Goal: Transaction & Acquisition: Purchase product/service

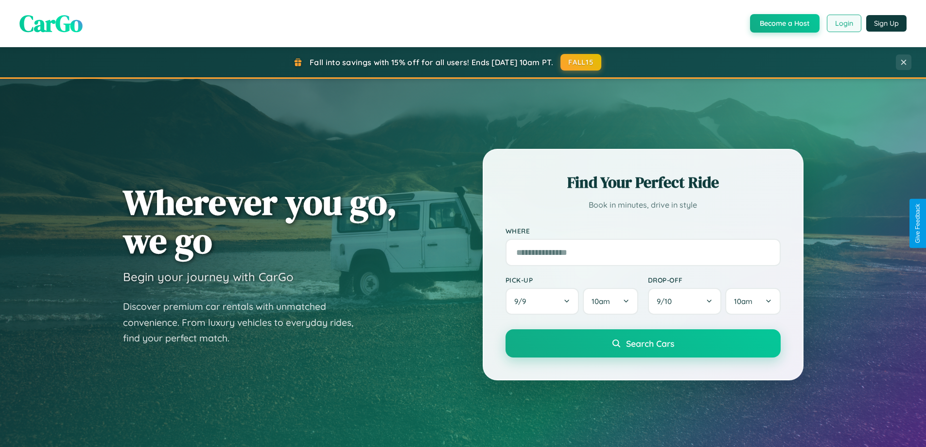
click at [844, 23] on button "Login" at bounding box center [844, 24] width 35 height 18
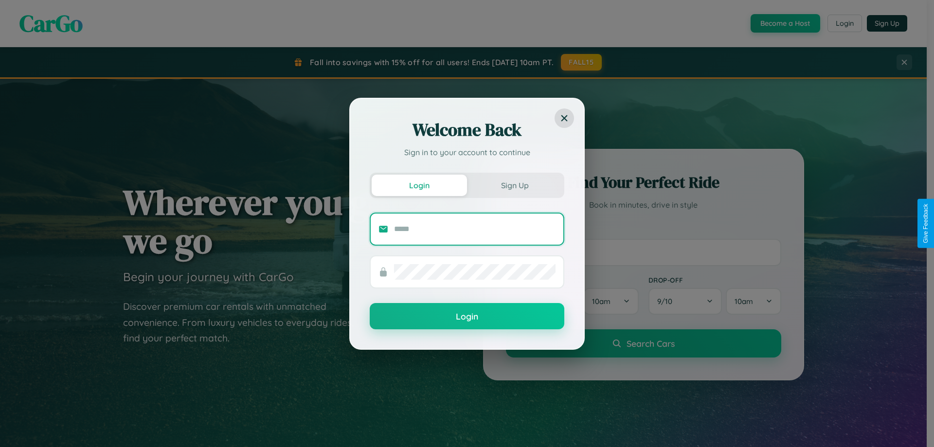
click at [475, 229] on input "text" at bounding box center [474, 229] width 161 height 16
type input "**********"
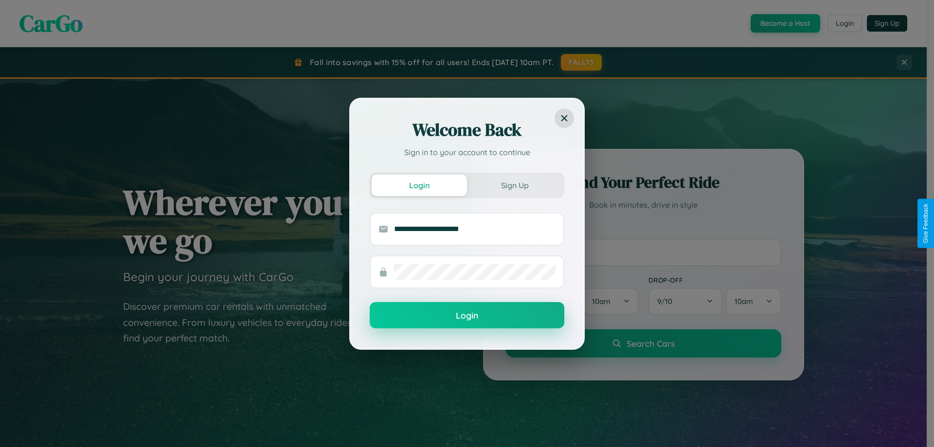
click at [467, 316] on button "Login" at bounding box center [467, 315] width 195 height 26
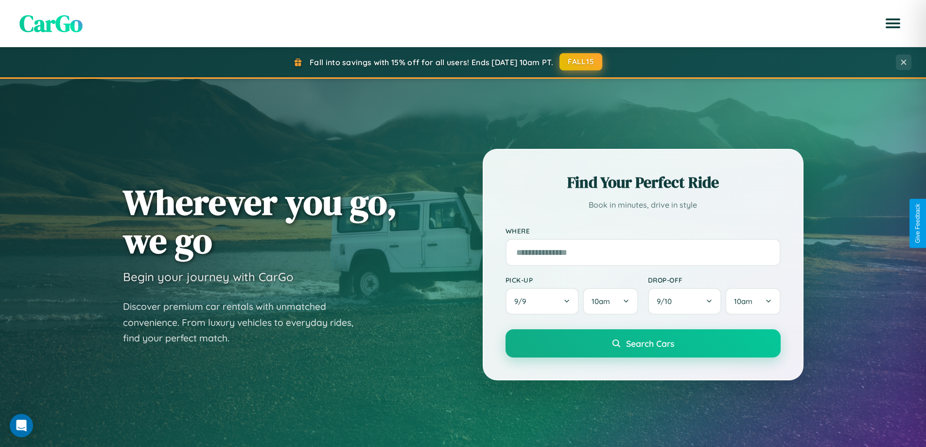
click at [582, 62] on button "FALL15" at bounding box center [581, 62] width 43 height 18
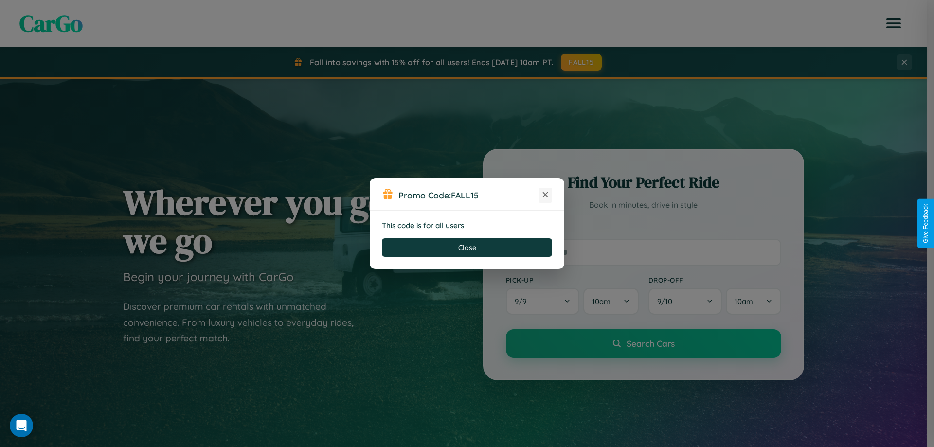
click at [545, 195] on icon at bounding box center [545, 195] width 10 height 10
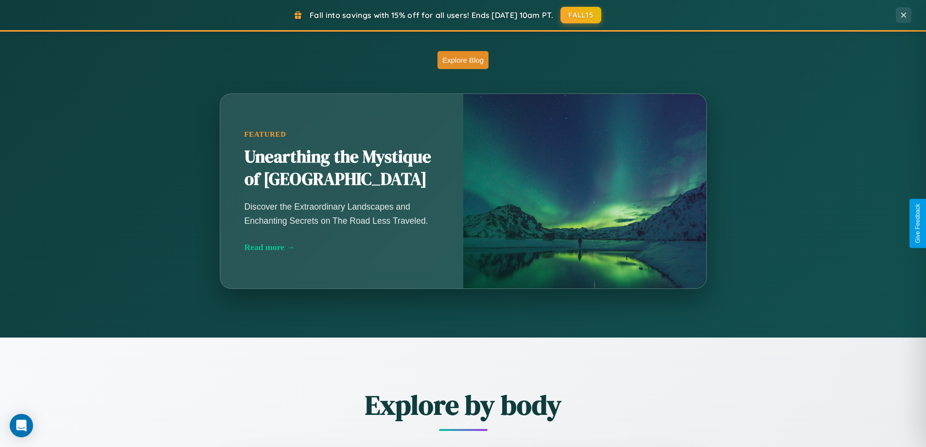
scroll to position [856, 0]
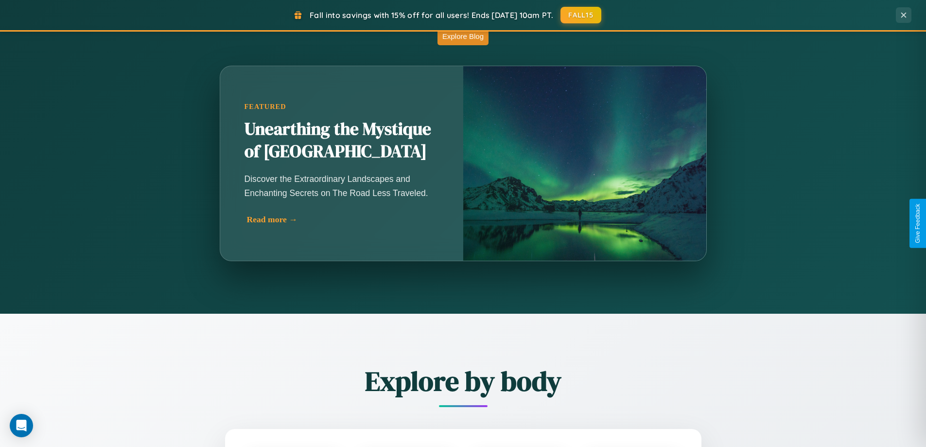
click at [342, 219] on div "Read more →" at bounding box center [344, 219] width 195 height 10
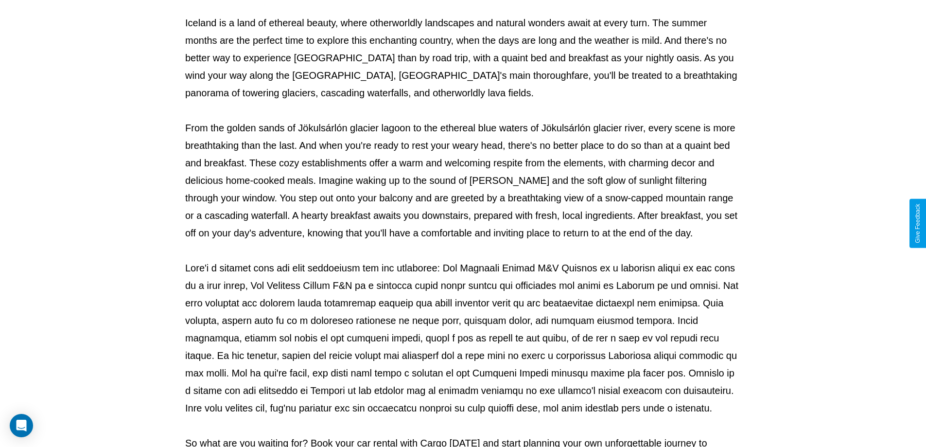
scroll to position [315, 0]
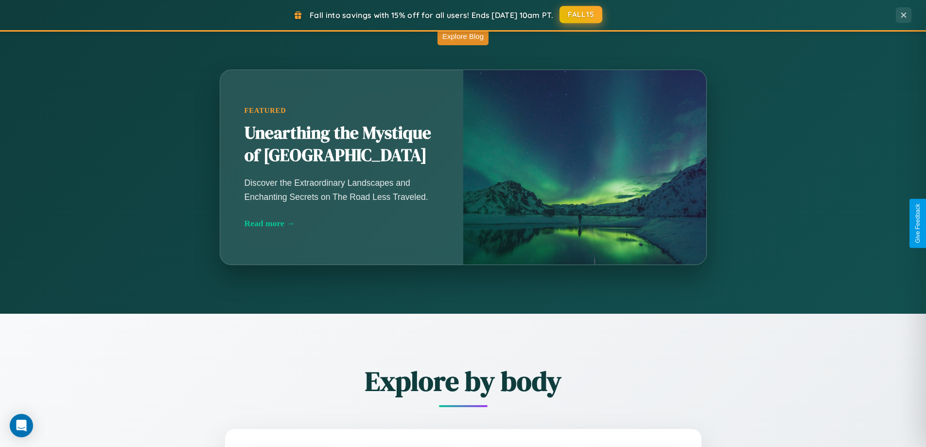
click at [582, 15] on button "FALL15" at bounding box center [581, 15] width 43 height 18
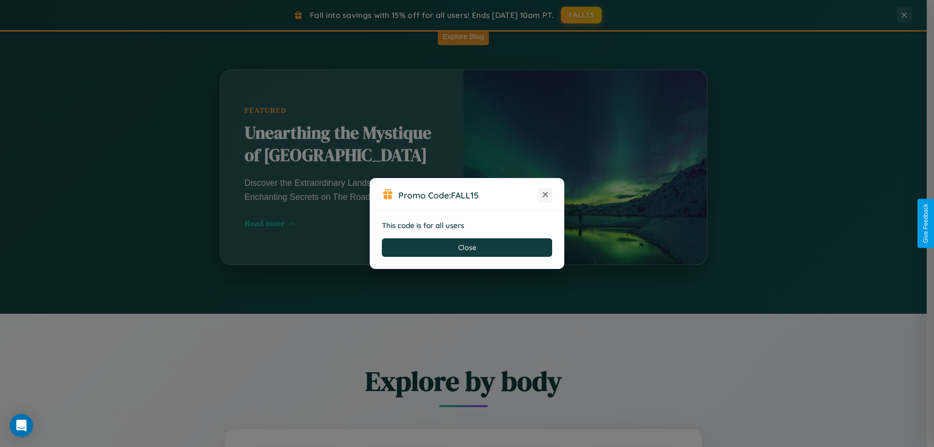
click at [545, 195] on icon at bounding box center [545, 195] width 10 height 10
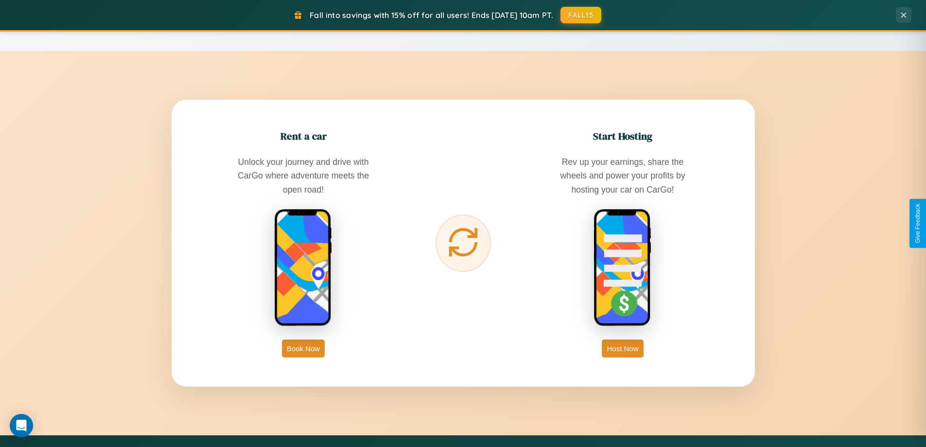
scroll to position [1562, 0]
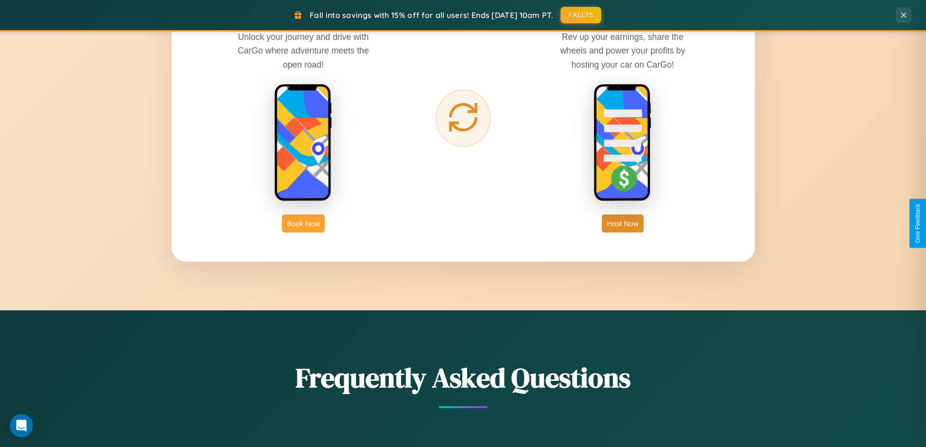
click at [303, 223] on button "Book Now" at bounding box center [303, 223] width 43 height 18
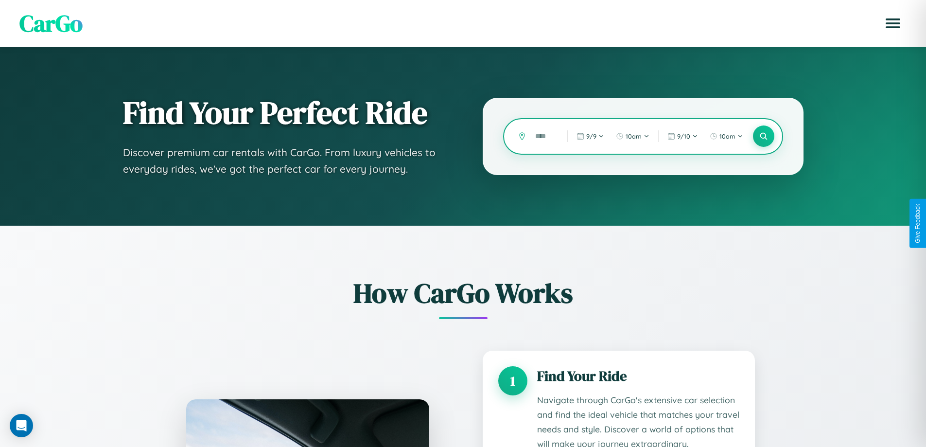
click at [544, 136] on input "text" at bounding box center [544, 136] width 27 height 17
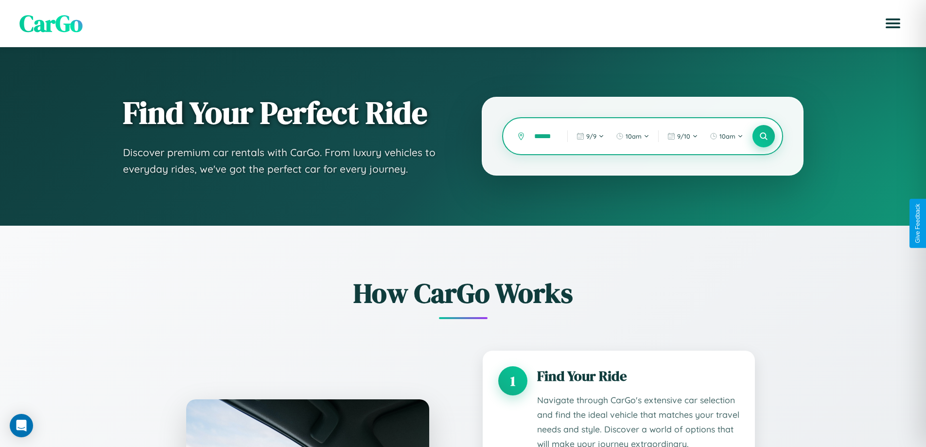
type input "******"
click at [763, 136] on icon at bounding box center [763, 136] width 9 height 9
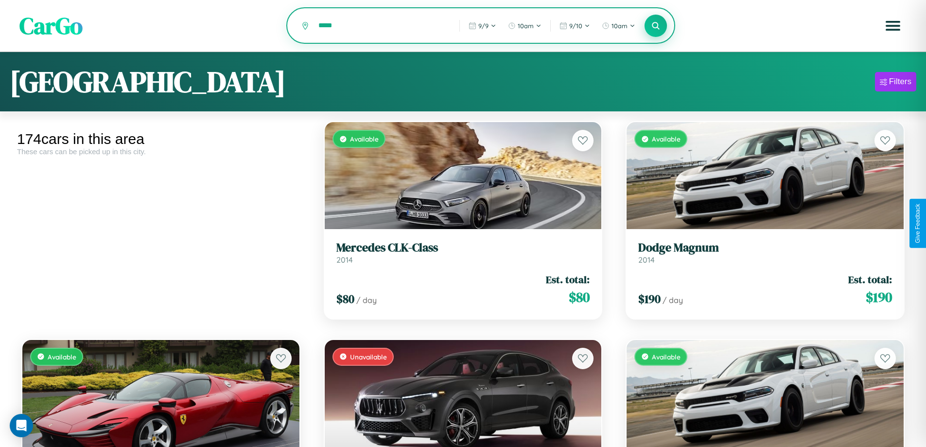
type input "*****"
click at [656, 26] on icon at bounding box center [656, 25] width 9 height 9
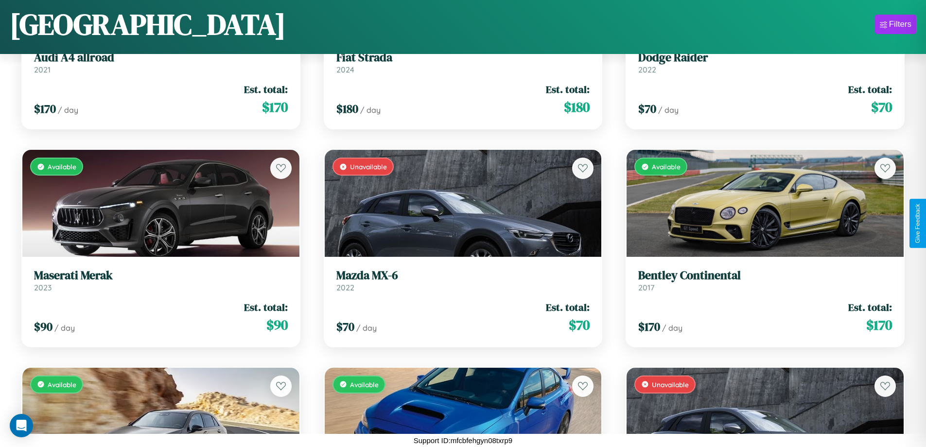
scroll to position [2314, 0]
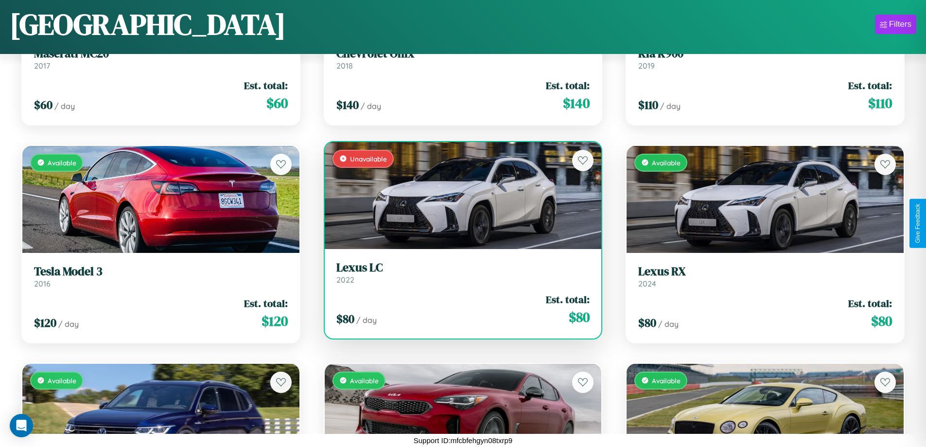
click at [459, 199] on div "Unavailable" at bounding box center [463, 195] width 277 height 107
click at [459, 195] on div "Unavailable" at bounding box center [463, 195] width 277 height 107
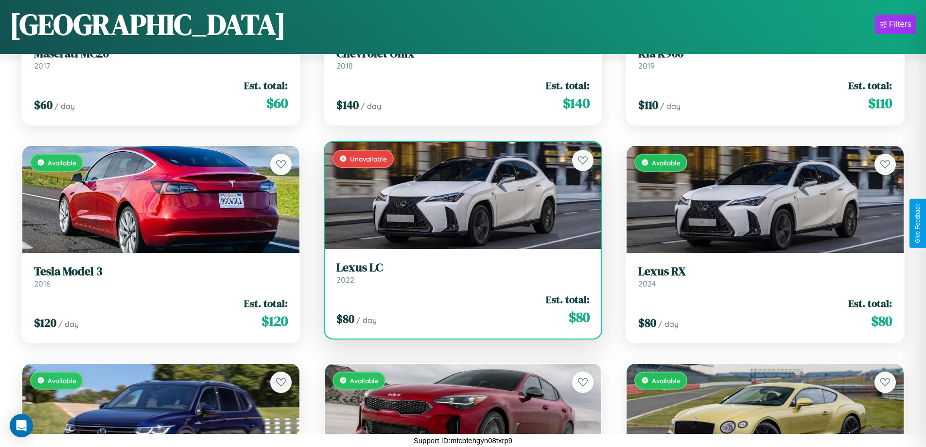
click at [459, 195] on div "Unavailable" at bounding box center [463, 195] width 277 height 107
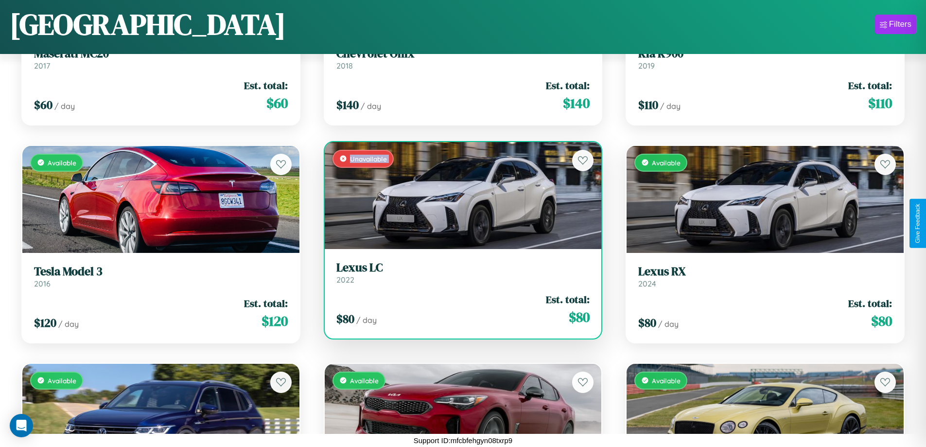
click at [459, 195] on div "Unavailable" at bounding box center [463, 195] width 277 height 107
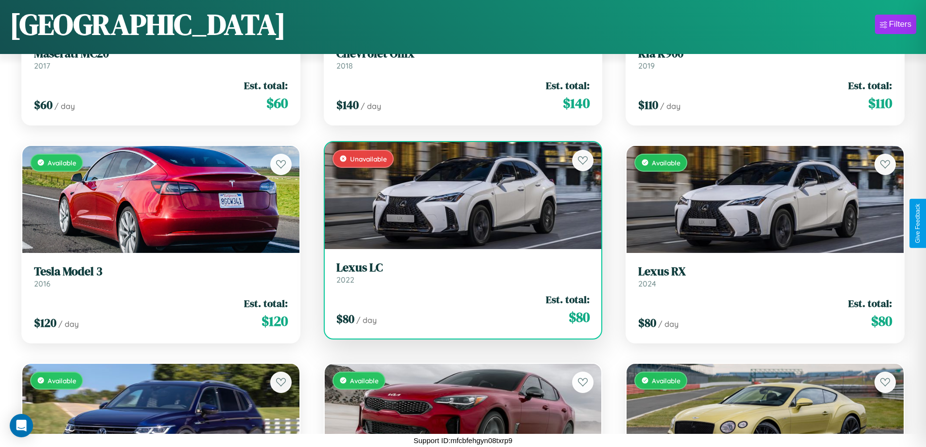
click at [459, 195] on div "Unavailable" at bounding box center [463, 195] width 277 height 107
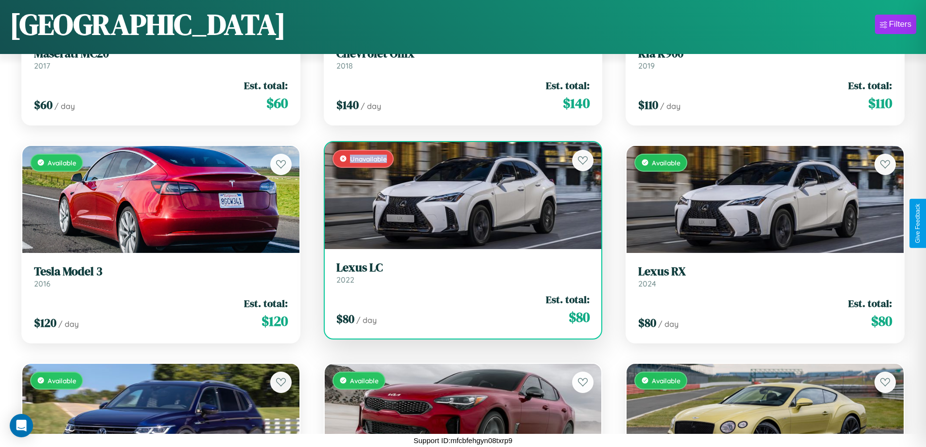
click at [459, 195] on div "Unavailable" at bounding box center [463, 195] width 277 height 107
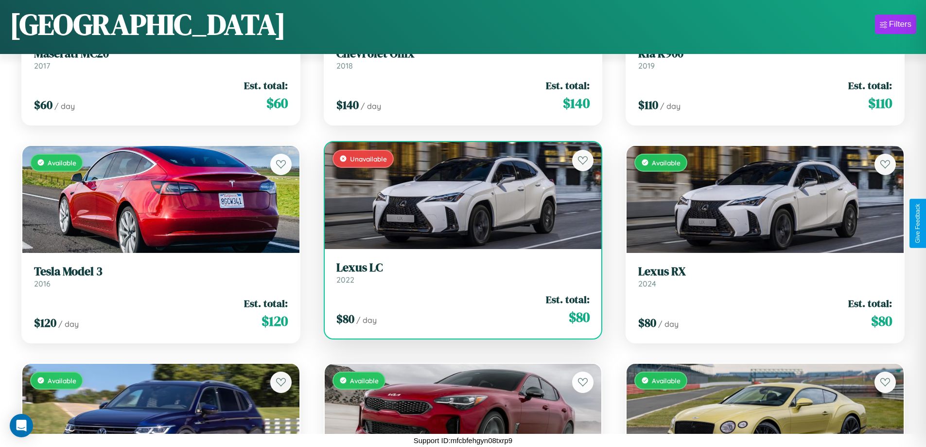
click at [459, 272] on h3 "Lexus LC" at bounding box center [463, 268] width 254 height 14
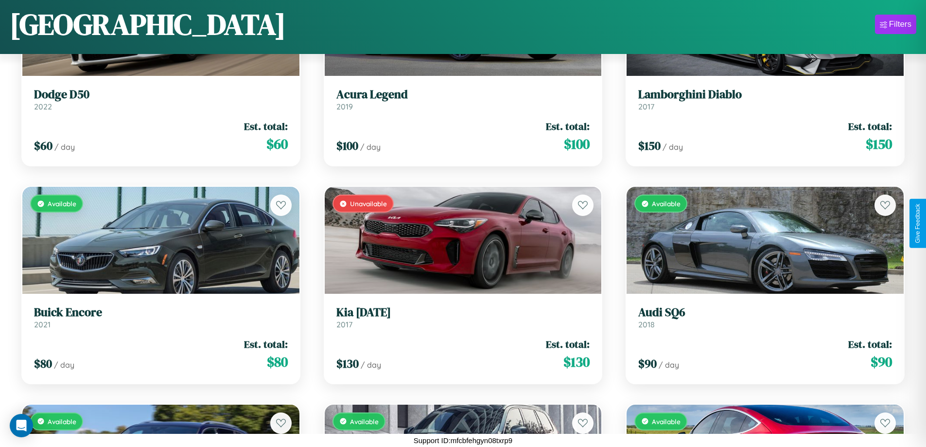
scroll to position [11677, 0]
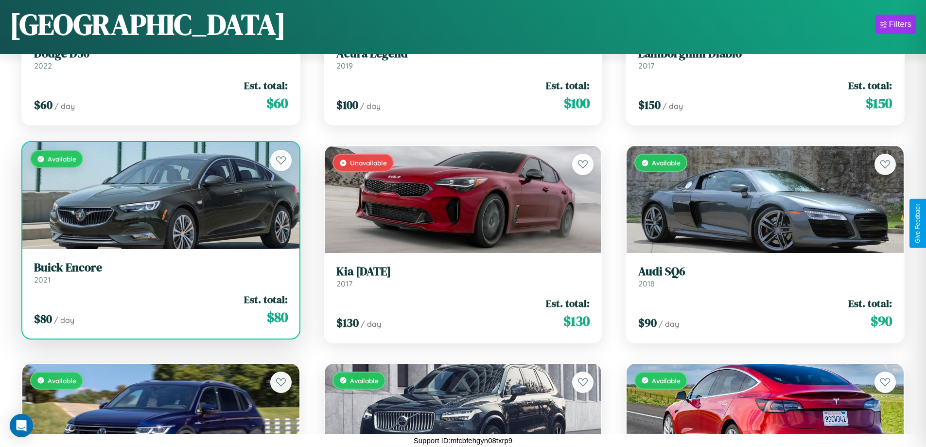
click at [159, 276] on link "Buick Encore 2021" at bounding box center [161, 273] width 254 height 24
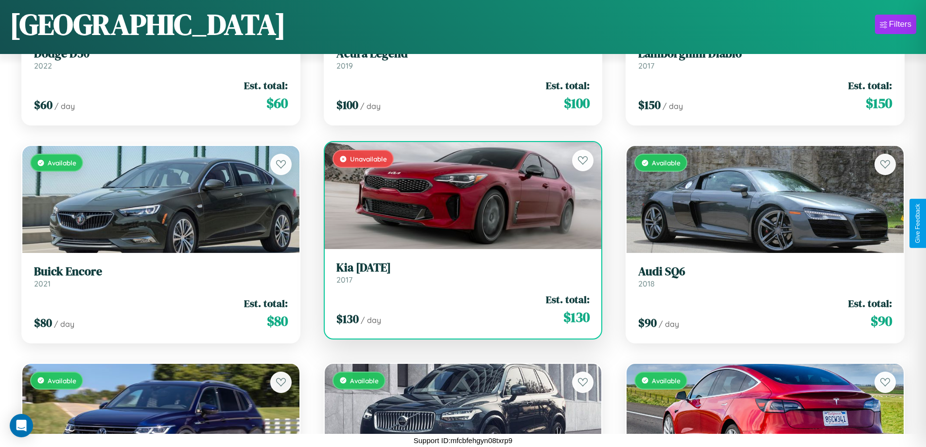
scroll to position [8847, 0]
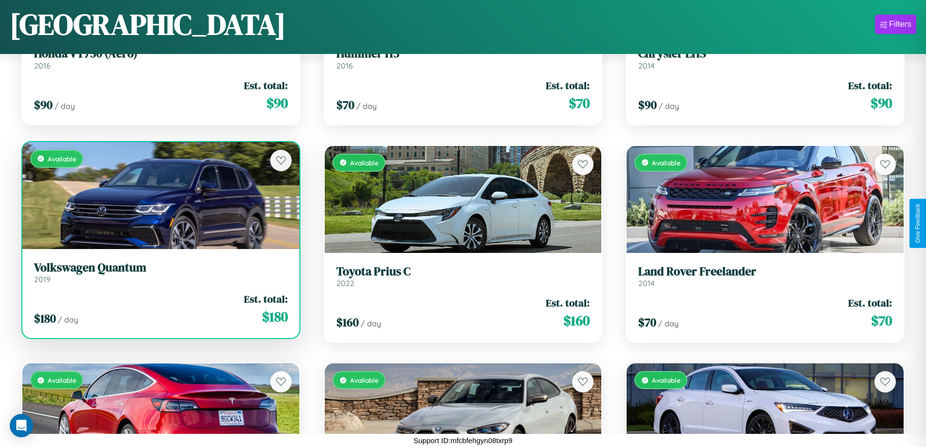
click at [159, 274] on link "Volkswagen Quantum 2019" at bounding box center [161, 273] width 254 height 24
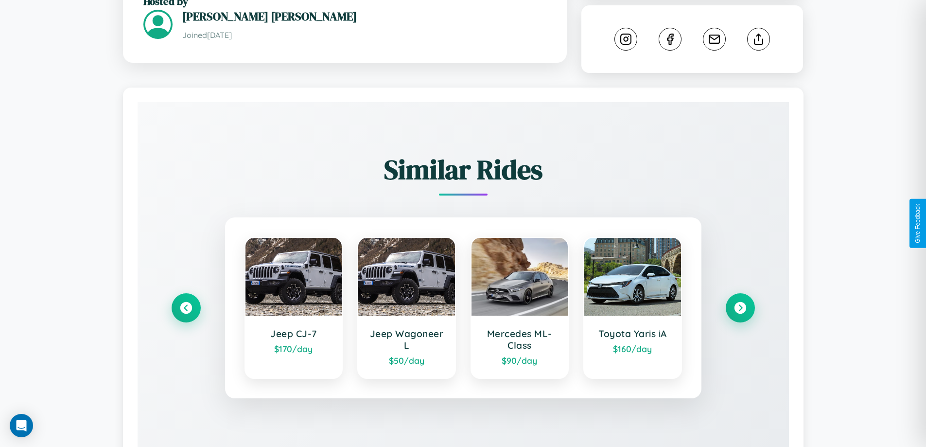
scroll to position [571, 0]
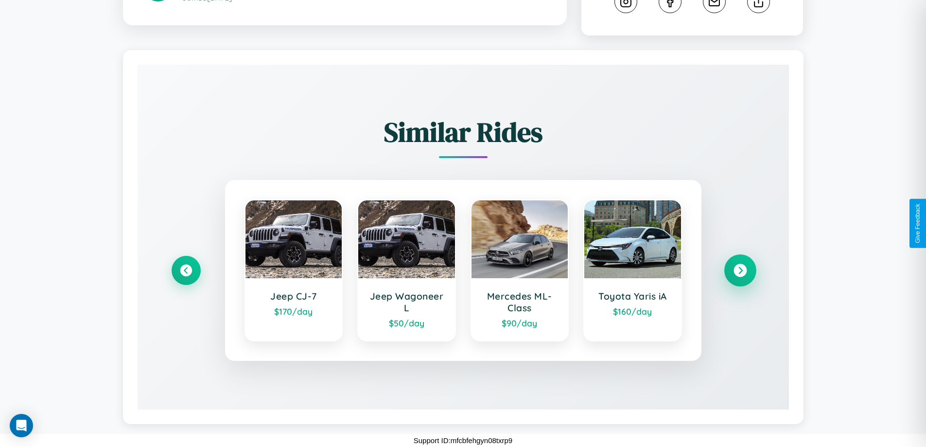
click at [740, 270] on icon at bounding box center [740, 270] width 13 height 13
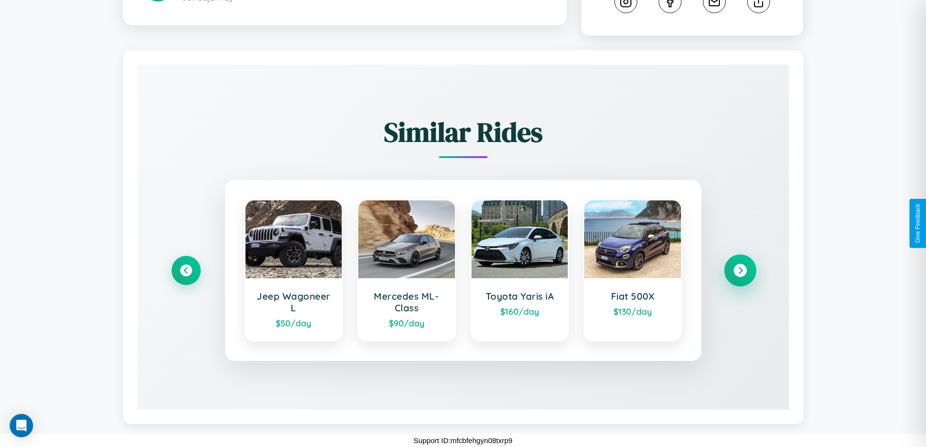
click at [740, 270] on icon at bounding box center [740, 270] width 13 height 13
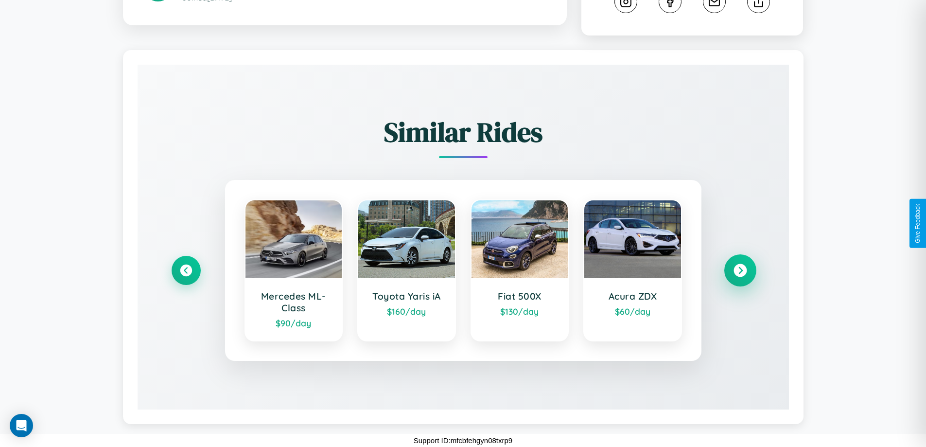
click at [740, 270] on icon at bounding box center [740, 270] width 13 height 13
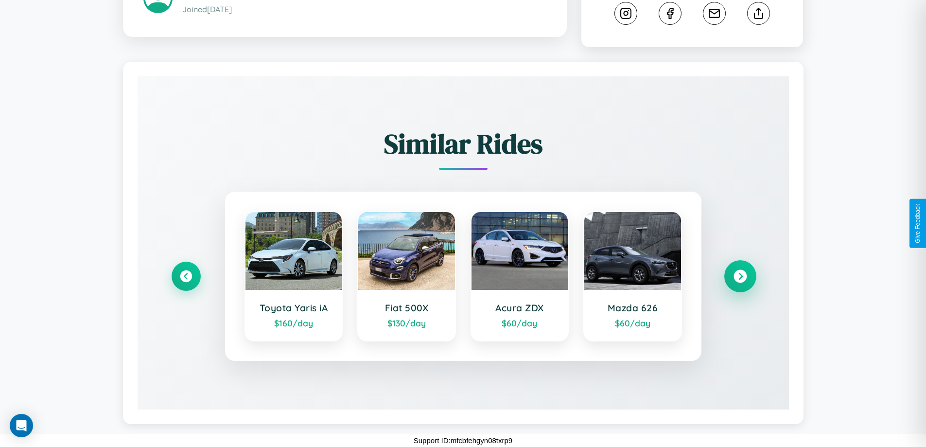
scroll to position [560, 0]
click at [740, 276] on icon at bounding box center [740, 276] width 13 height 13
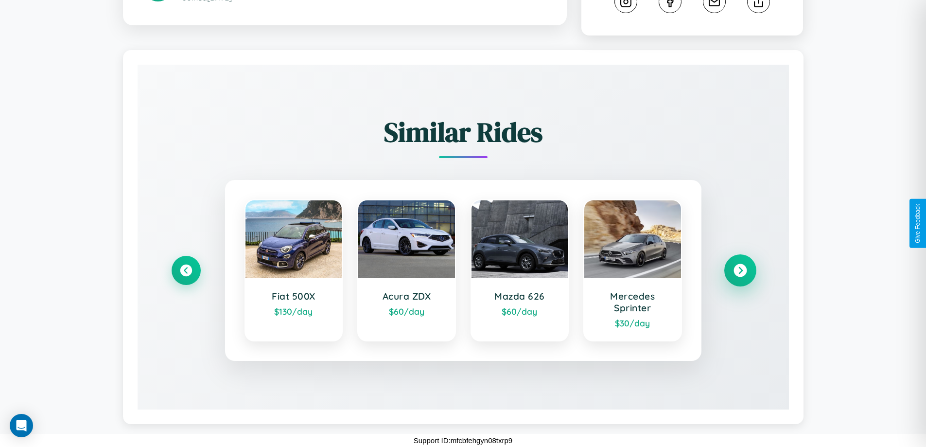
click at [740, 270] on icon at bounding box center [740, 270] width 13 height 13
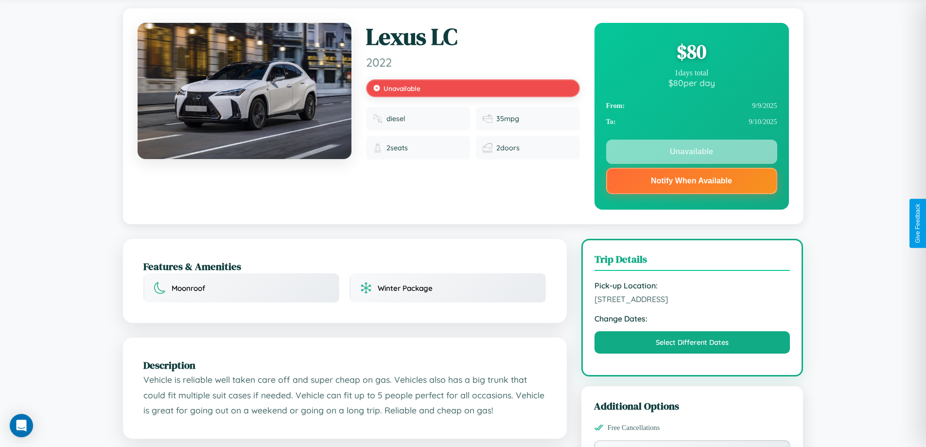
scroll to position [0, 0]
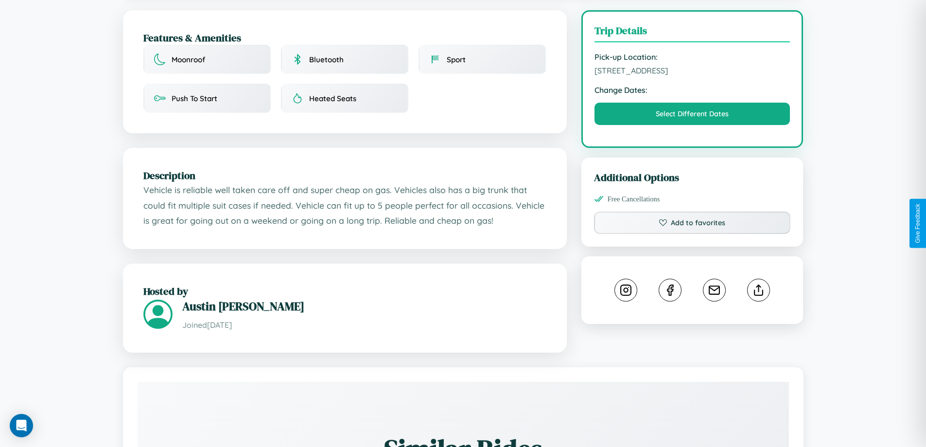
scroll to position [252, 0]
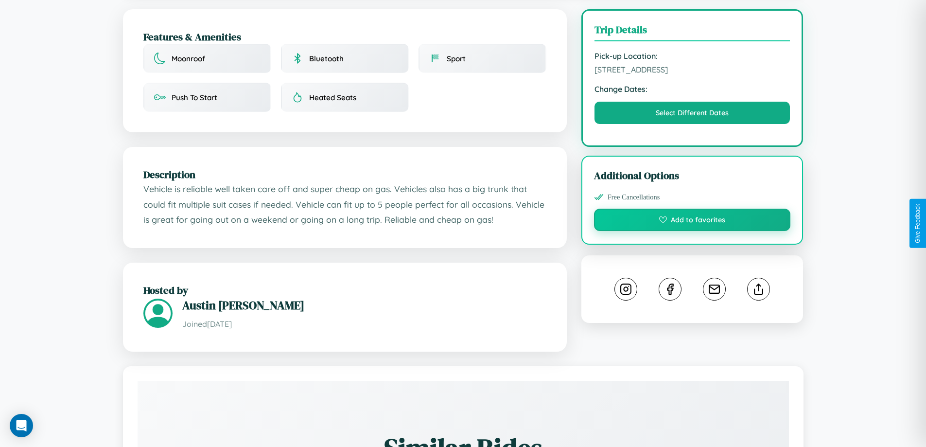
click at [692, 221] on button "Add to favorites" at bounding box center [692, 220] width 197 height 22
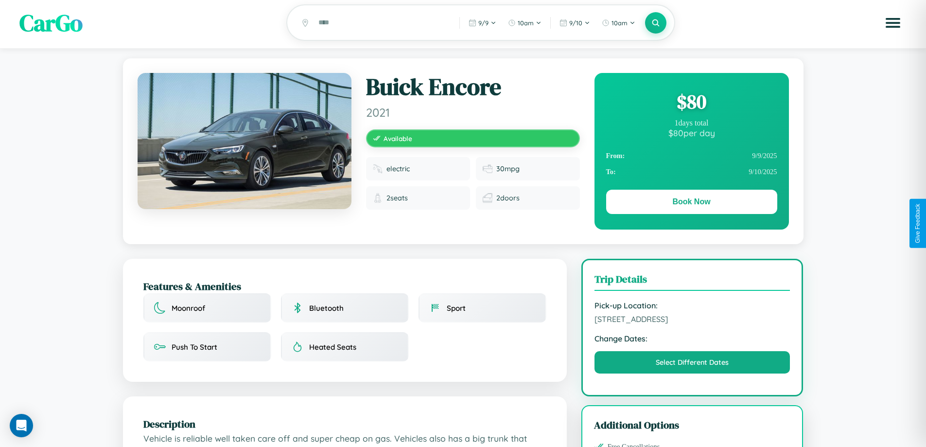
scroll to position [0, 0]
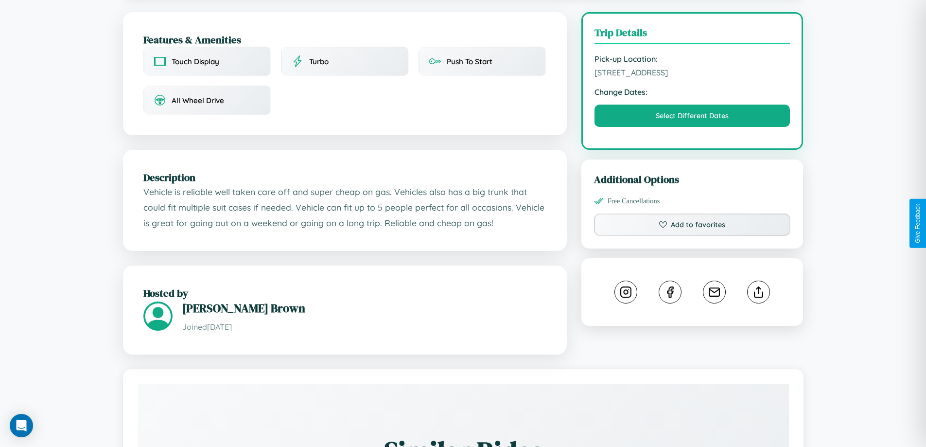
scroll to position [260, 0]
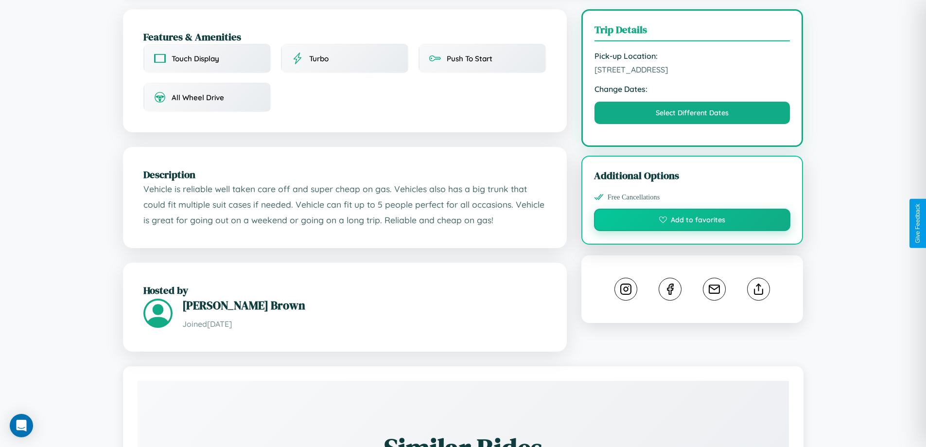
click at [692, 221] on button "Add to favorites" at bounding box center [692, 220] width 197 height 22
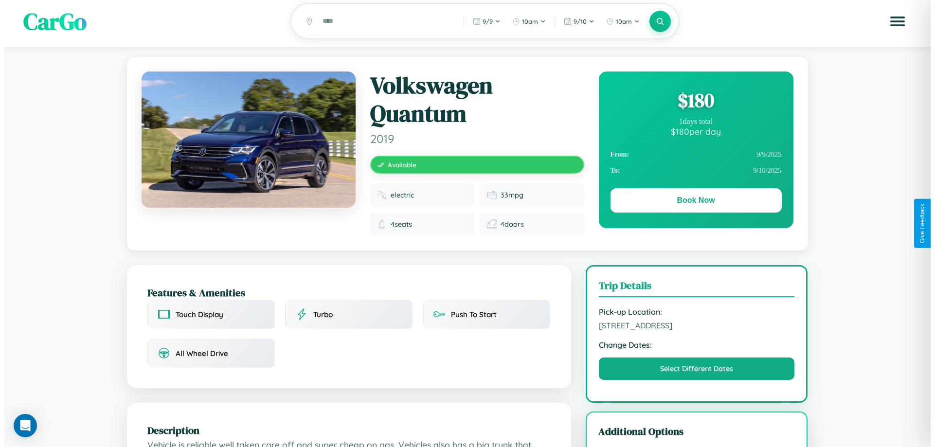
scroll to position [0, 0]
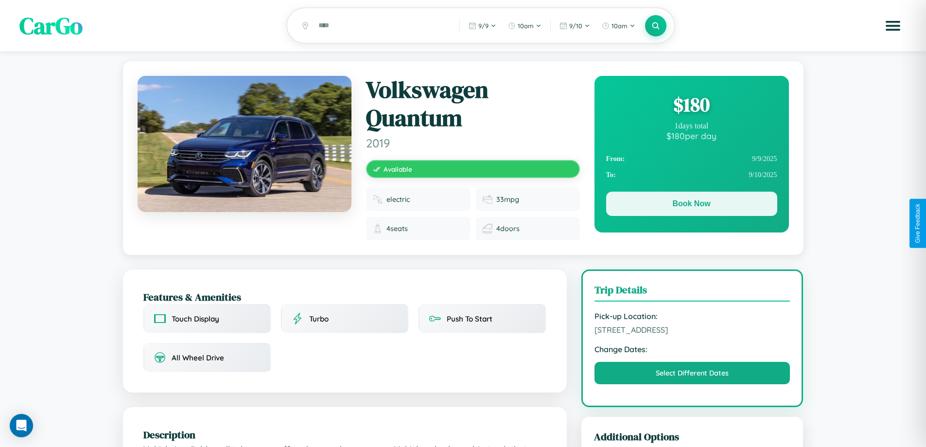
click at [691, 205] on button "Book Now" at bounding box center [691, 204] width 171 height 24
